Goal: Task Accomplishment & Management: Use online tool/utility

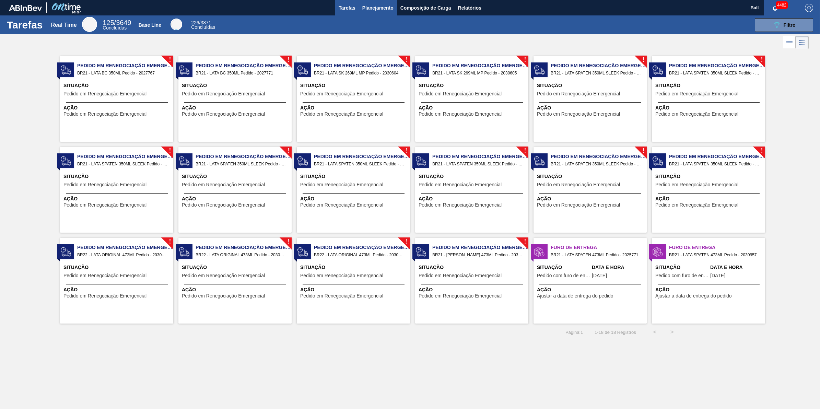
click at [365, 3] on button "Planejamento" at bounding box center [378, 7] width 38 height 15
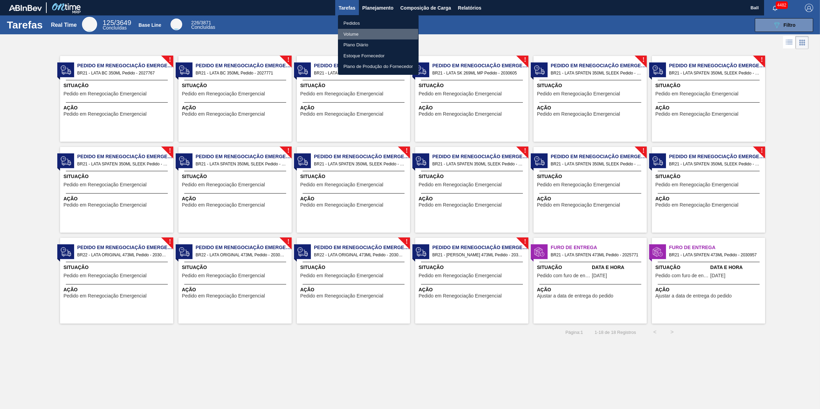
click at [357, 33] on li "Volume" at bounding box center [378, 34] width 81 height 11
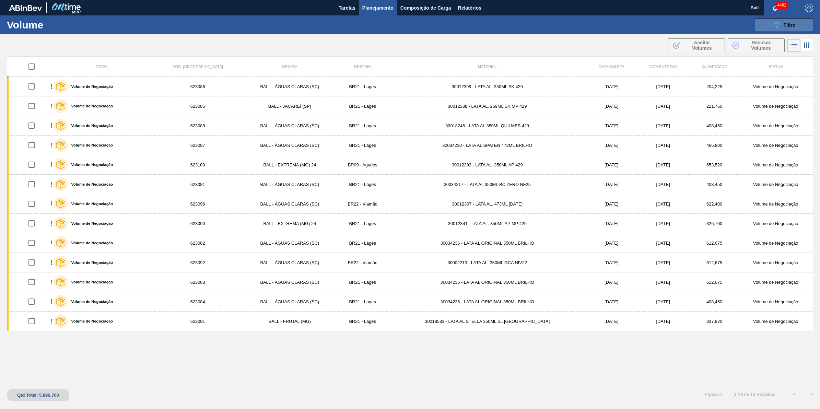
click at [765, 29] on button "089F7B8B-B2A5-4AFE-B5C0-19BA573D28AC Filtro" at bounding box center [783, 25] width 58 height 14
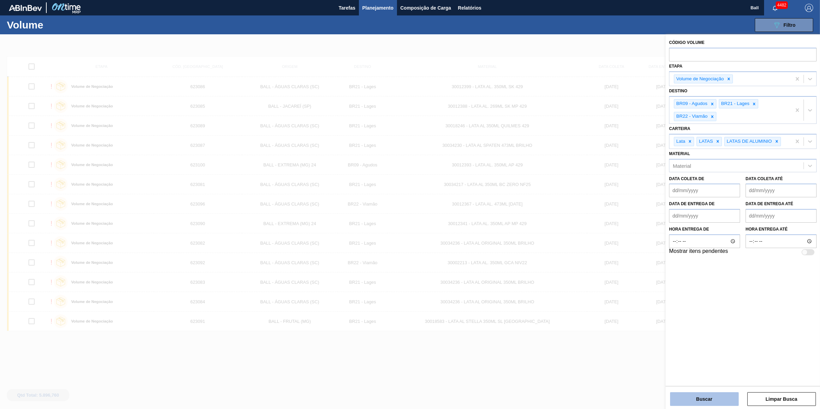
click at [723, 401] on button "Buscar" at bounding box center [704, 399] width 69 height 14
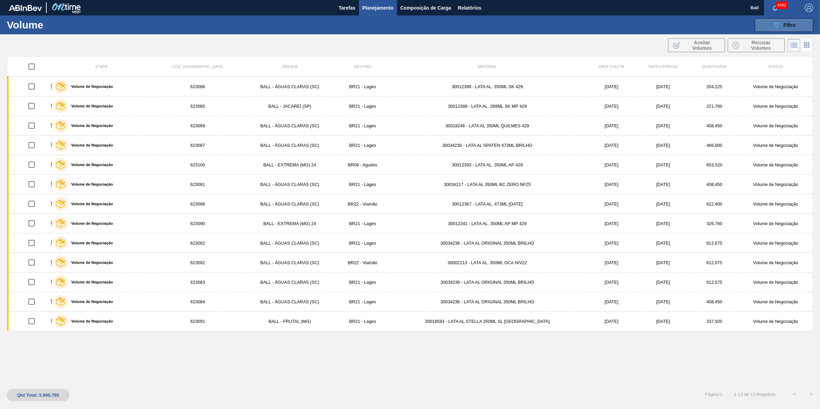
click at [800, 19] on button "089F7B8B-B2A5-4AFE-B5C0-19BA573D28AC Filtro" at bounding box center [783, 25] width 58 height 14
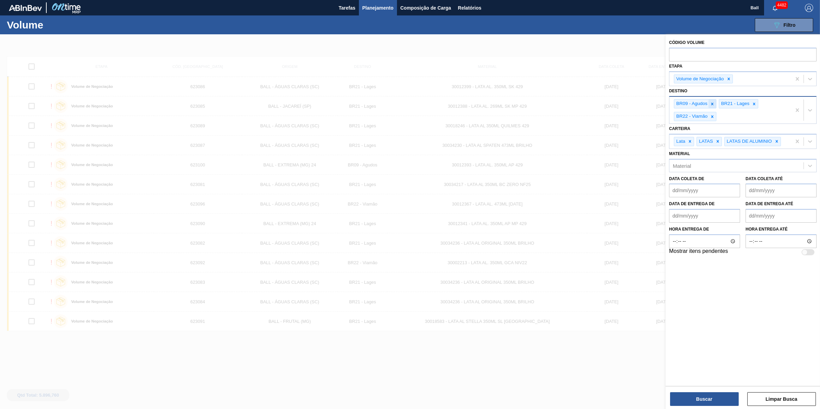
click at [713, 103] on icon at bounding box center [712, 104] width 2 height 2
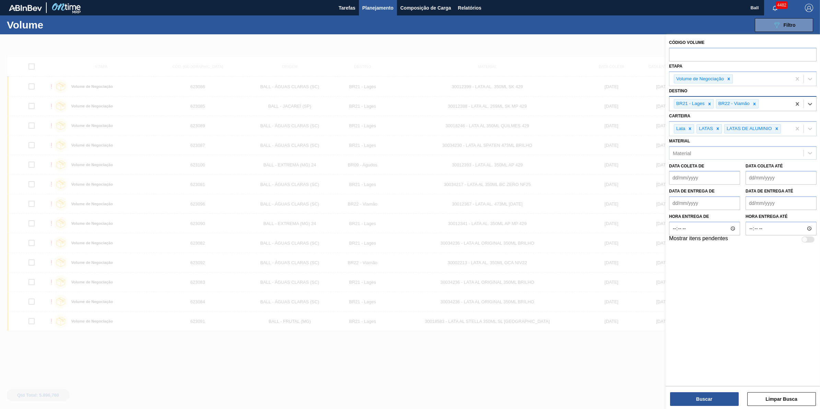
click at [713, 102] on div at bounding box center [709, 103] width 8 height 9
click at [726, 399] on button "Buscar" at bounding box center [704, 399] width 69 height 14
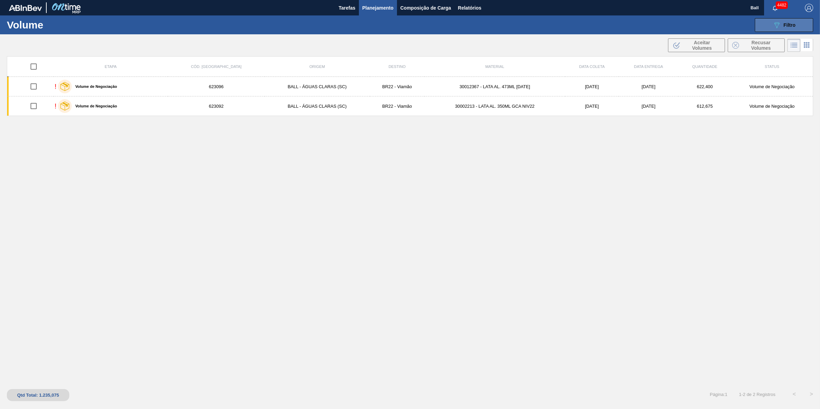
click at [787, 25] on span "Filtro" at bounding box center [789, 24] width 12 height 5
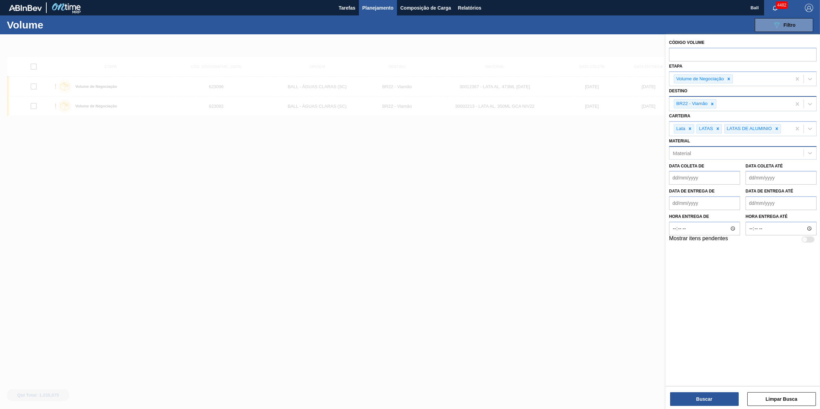
click at [733, 152] on div "Material" at bounding box center [736, 153] width 134 height 10
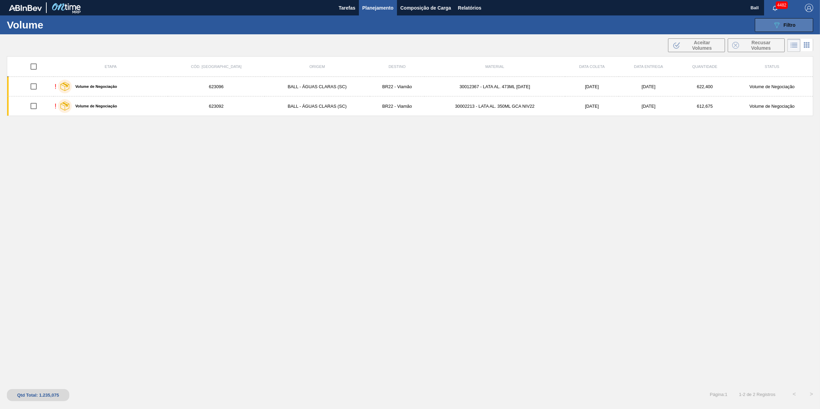
click at [787, 23] on span "Filtro" at bounding box center [789, 24] width 12 height 5
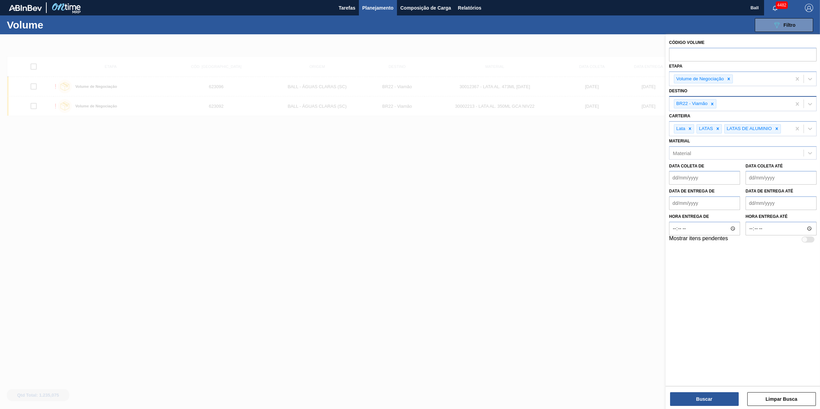
click at [527, 202] on div at bounding box center [410, 238] width 820 height 409
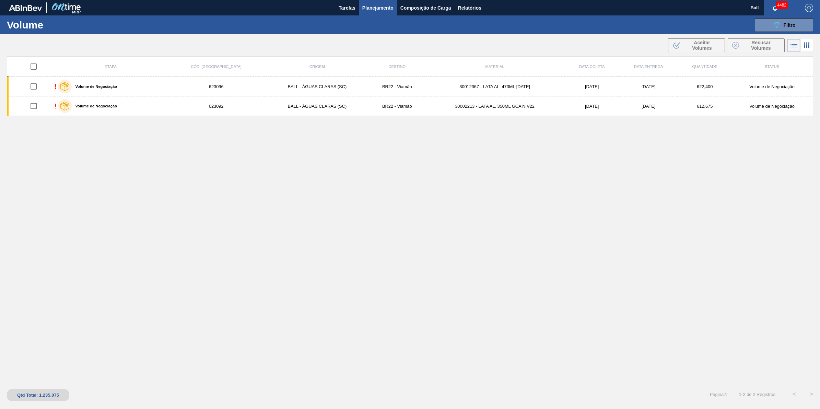
click at [383, 9] on span "Planejamento" at bounding box center [377, 8] width 31 height 8
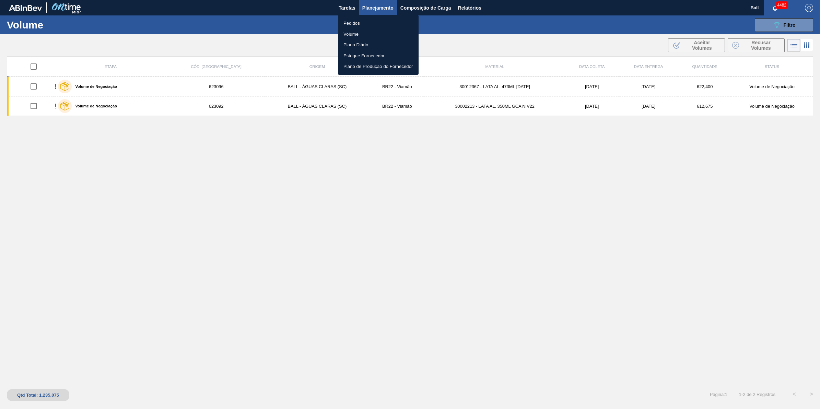
click at [352, 31] on li "Volume" at bounding box center [378, 34] width 81 height 11
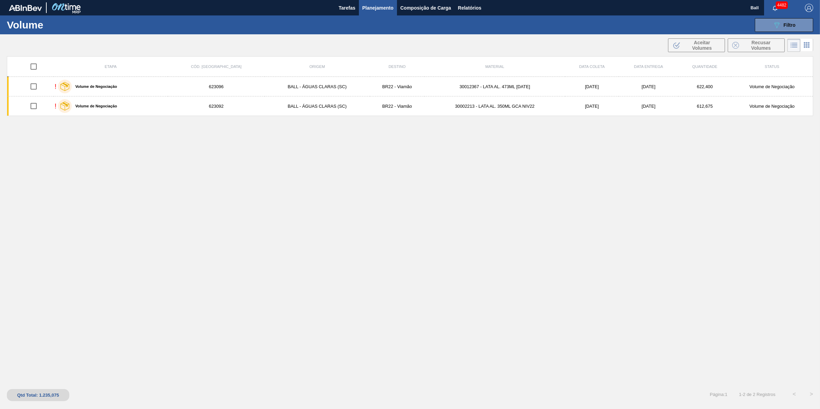
click at [381, 11] on span "Planejamento" at bounding box center [377, 8] width 31 height 8
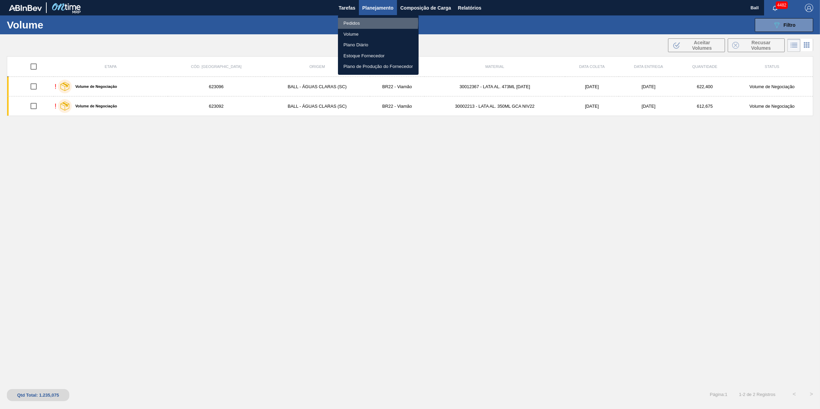
click at [362, 23] on li "Pedidos" at bounding box center [378, 23] width 81 height 11
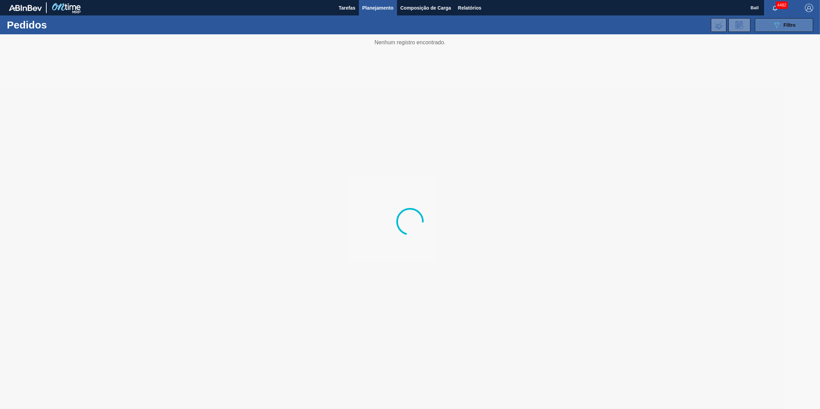
click at [776, 24] on icon "089F7B8B-B2A5-4AFE-B5C0-19BA573D28AC" at bounding box center [776, 25] width 8 height 8
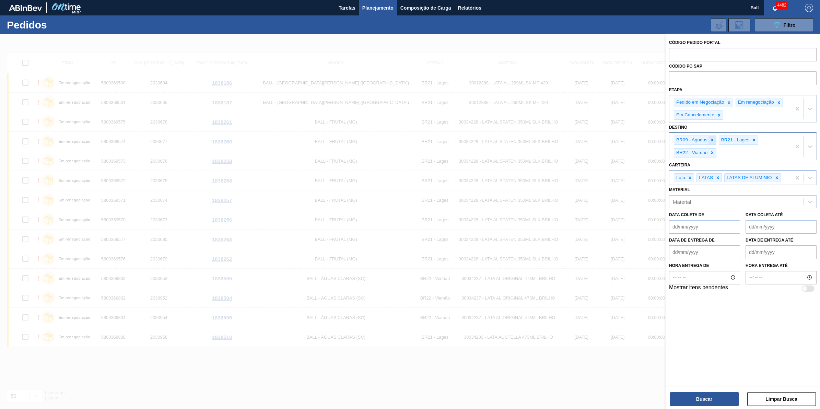
click at [712, 139] on icon at bounding box center [712, 140] width 5 height 5
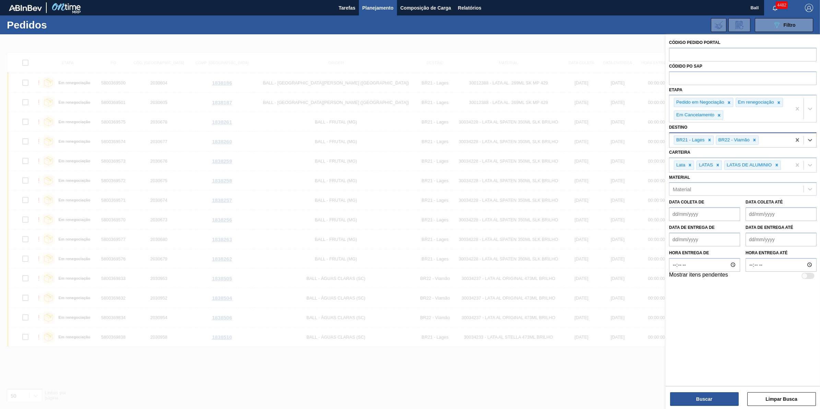
click at [712, 139] on div at bounding box center [709, 140] width 8 height 9
click at [722, 390] on div "Buscar Limpar Busca" at bounding box center [742, 395] width 154 height 19
click at [721, 398] on button "Buscar" at bounding box center [704, 399] width 69 height 14
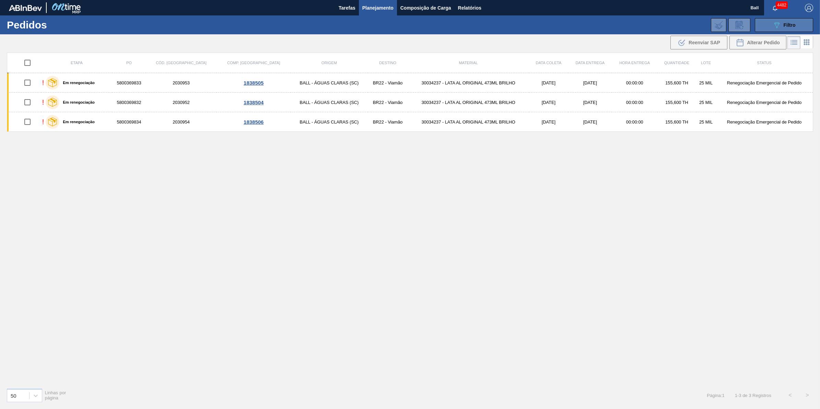
click at [771, 25] on button "089F7B8B-B2A5-4AFE-B5C0-19BA573D28AC Filtro" at bounding box center [783, 25] width 58 height 14
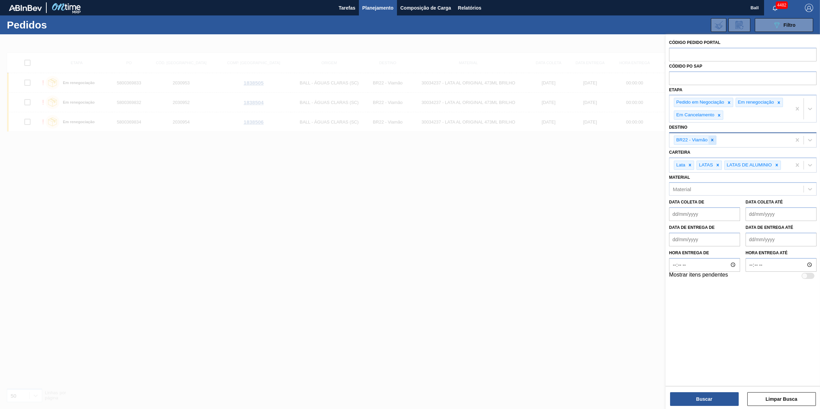
click at [713, 141] on icon at bounding box center [712, 140] width 2 height 2
click at [713, 141] on div "Unidade de Negócio" at bounding box center [695, 139] width 47 height 6
type input "agudos"
click at [697, 158] on div "BR09 - Agudos" at bounding box center [742, 156] width 147 height 13
click at [724, 402] on button "Buscar" at bounding box center [704, 399] width 69 height 14
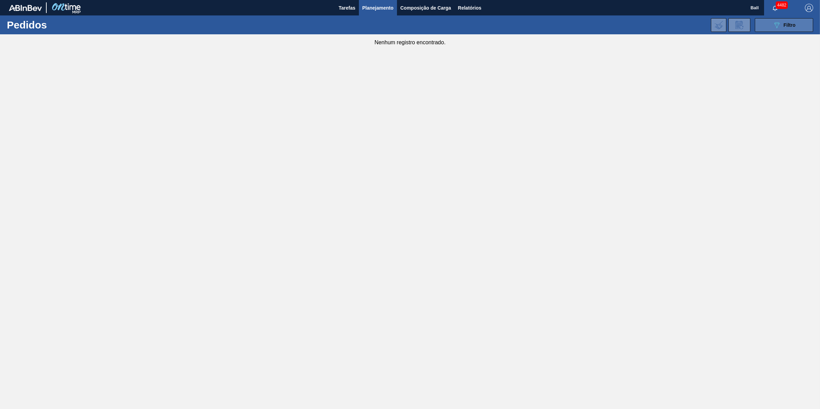
click at [787, 26] on span "Filtro" at bounding box center [789, 24] width 12 height 5
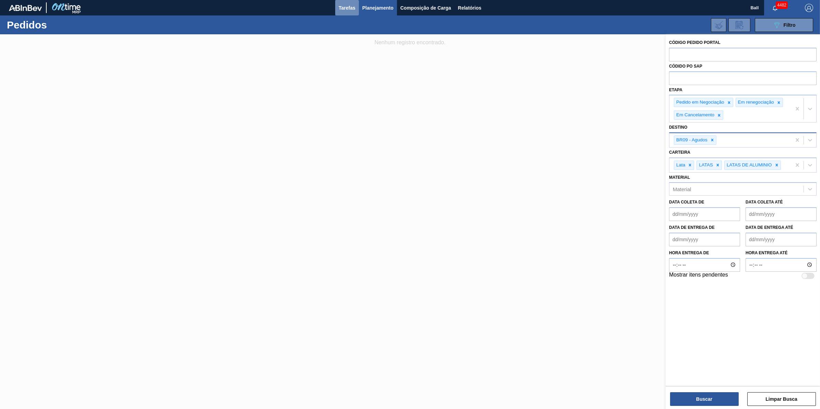
click at [352, 3] on button "Tarefas" at bounding box center [347, 7] width 24 height 15
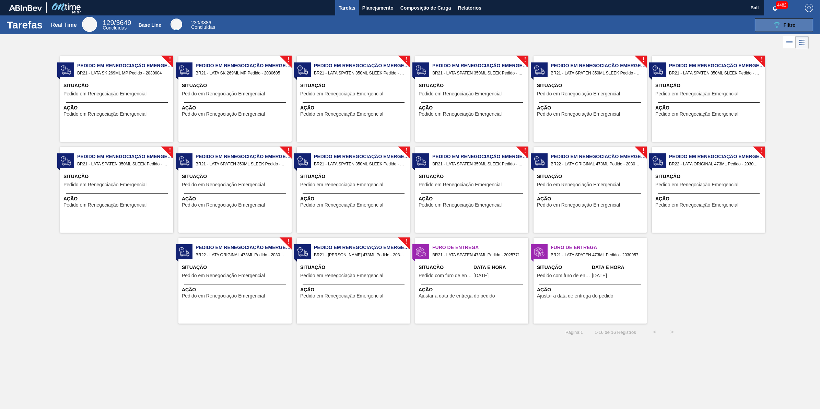
click at [792, 30] on button "089F7B8B-B2A5-4AFE-B5C0-19BA573D28AC Filtro" at bounding box center [783, 25] width 58 height 14
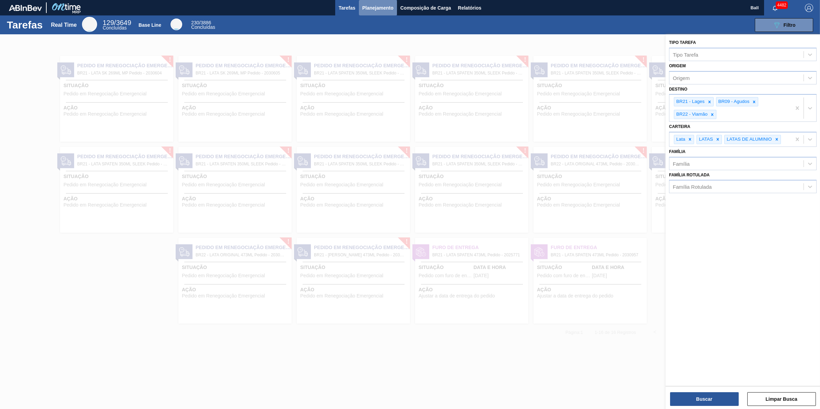
click at [382, 4] on span "Planejamento" at bounding box center [377, 8] width 31 height 8
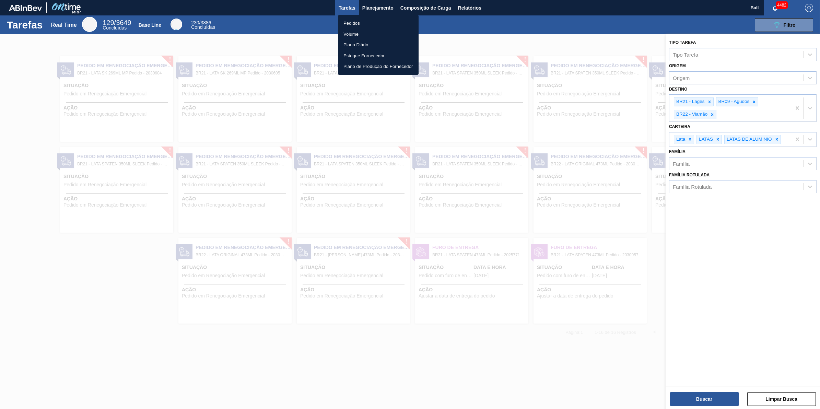
click at [365, 37] on li "Volume" at bounding box center [378, 34] width 81 height 11
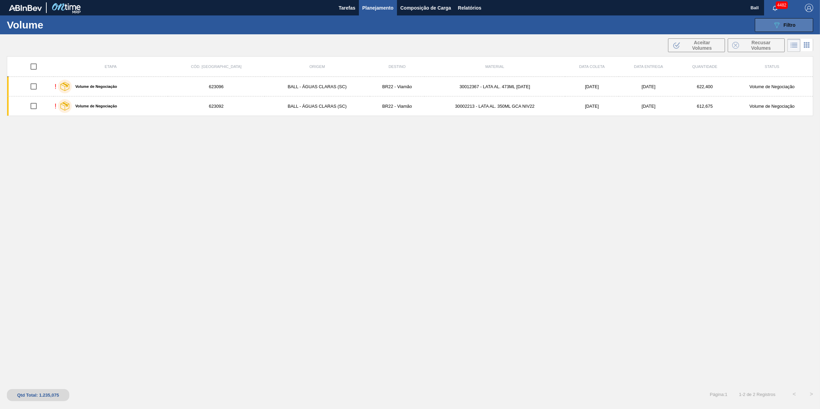
click at [791, 21] on div "089F7B8B-B2A5-4AFE-B5C0-19BA573D28AC Filtro" at bounding box center [783, 25] width 23 height 8
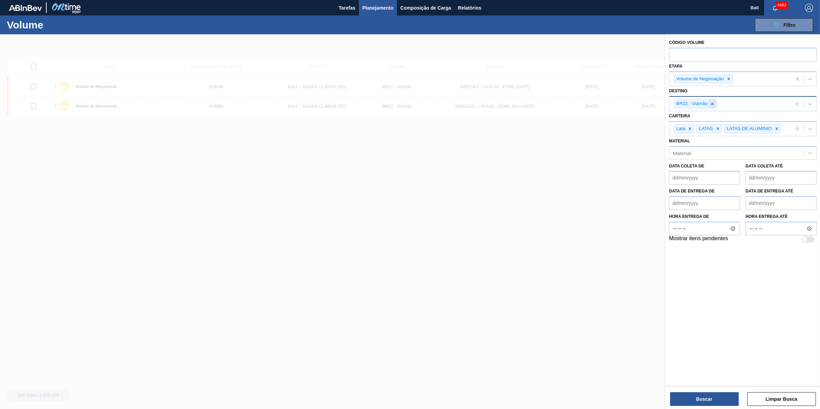
click at [710, 105] on icon at bounding box center [712, 104] width 5 height 5
type input "agu"
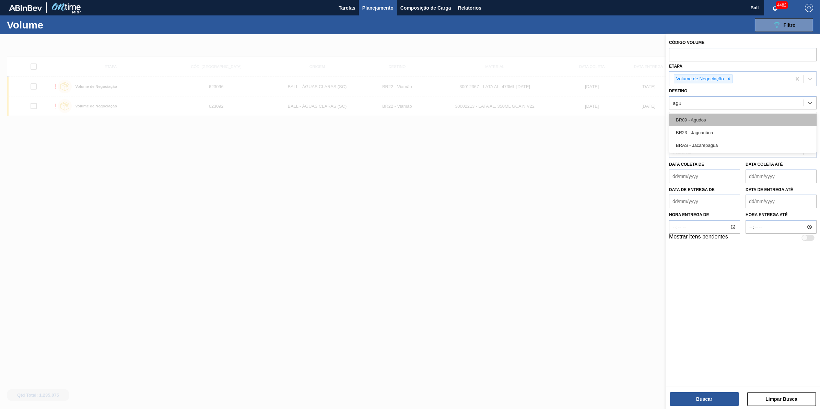
click at [715, 118] on div "BR09 - Agudos" at bounding box center [742, 120] width 147 height 13
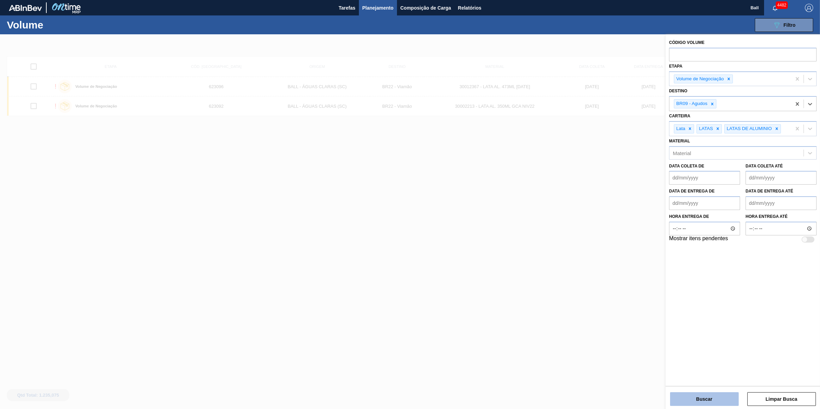
click at [715, 405] on button "Buscar" at bounding box center [704, 399] width 69 height 14
